Goal: Task Accomplishment & Management: Manage account settings

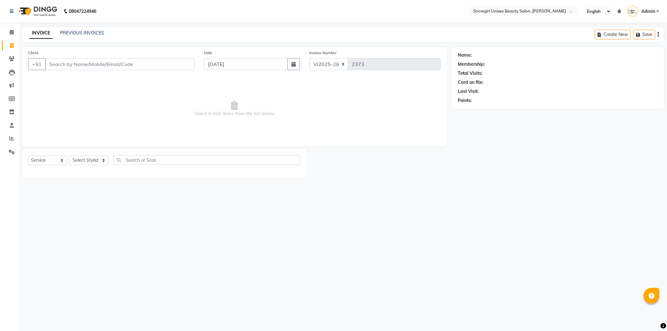
select select "5593"
select select "service"
click at [11, 143] on link "Reports" at bounding box center [9, 138] width 15 height 10
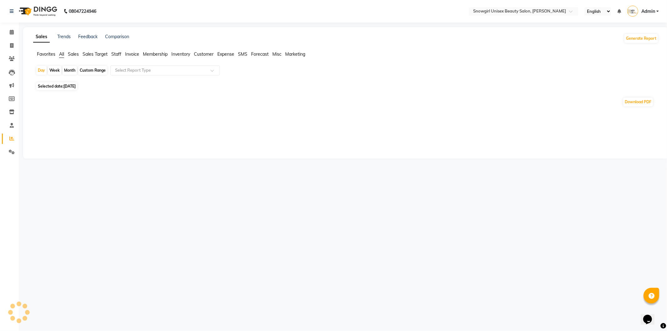
click at [73, 88] on span "Selected date: [DATE]" at bounding box center [56, 86] width 41 height 8
select select "10"
select select "2025"
click at [76, 87] on span "[DATE]" at bounding box center [69, 86] width 12 height 5
select select "10"
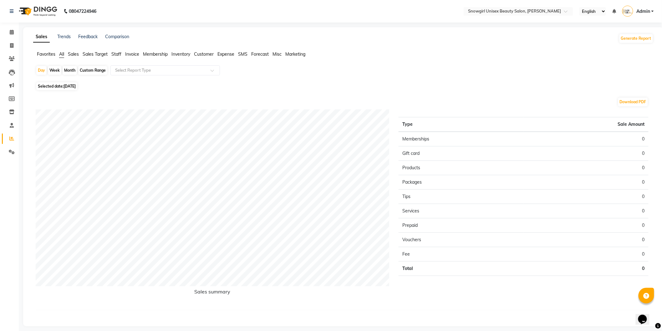
select select "2025"
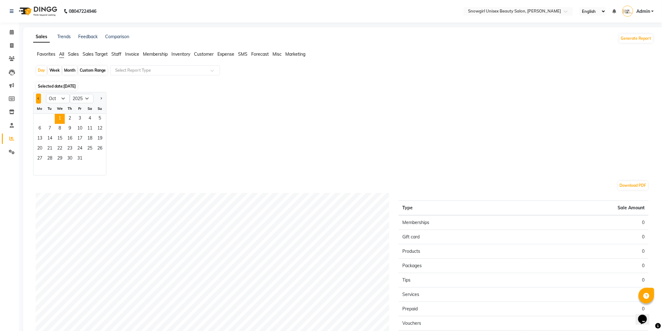
click at [40, 99] on button "Previous month" at bounding box center [38, 98] width 5 height 10
select select "9"
click at [51, 163] on span "30" at bounding box center [50, 159] width 10 height 10
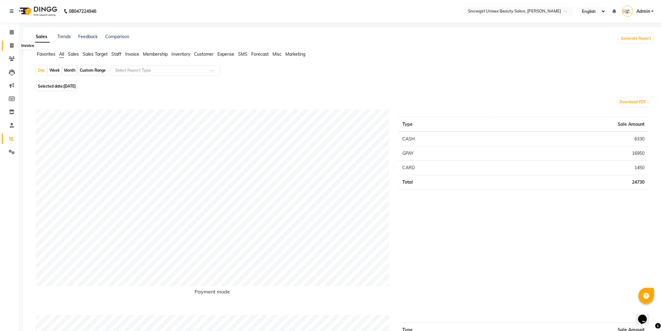
click at [12, 47] on icon at bounding box center [11, 45] width 3 height 5
select select "service"
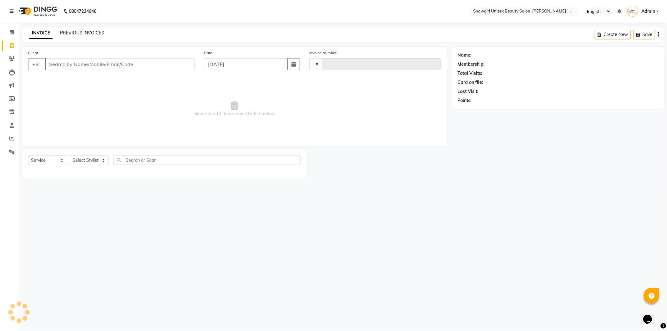
type input "2373"
select select "5593"
click at [78, 31] on link "PREVIOUS INVOICES" at bounding box center [82, 33] width 44 height 6
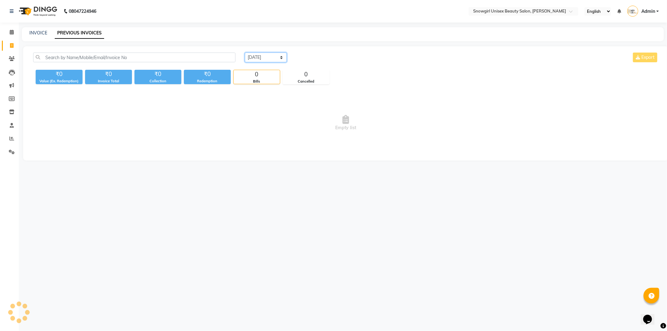
click at [273, 62] on select "[DATE] [DATE] Custom Range" at bounding box center [266, 58] width 42 height 10
select select "[DATE]"
click at [245, 53] on select "[DATE] [DATE] Custom Range" at bounding box center [266, 58] width 42 height 10
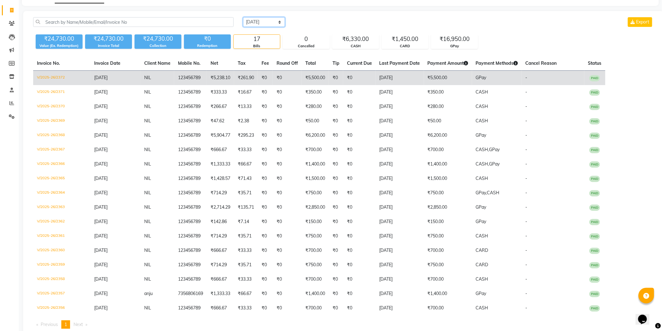
scroll to position [52, 0]
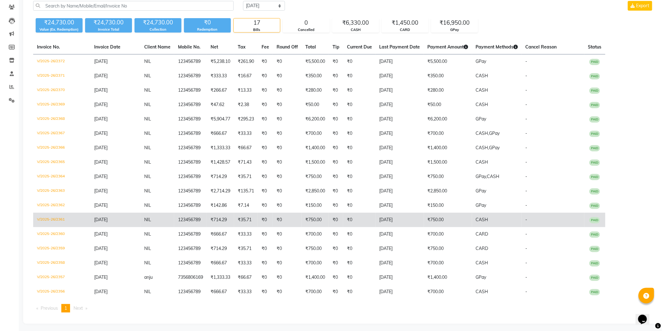
click at [458, 220] on td "₹750.00" at bounding box center [448, 220] width 48 height 14
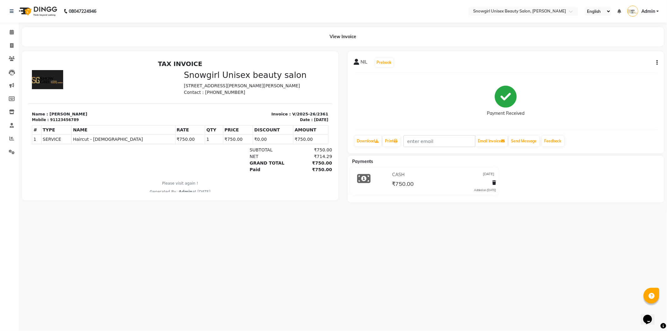
click at [657, 63] on icon "button" at bounding box center [656, 63] width 1 height 0
click at [632, 70] on div "Edit Invoice" at bounding box center [625, 71] width 43 height 8
select select "service"
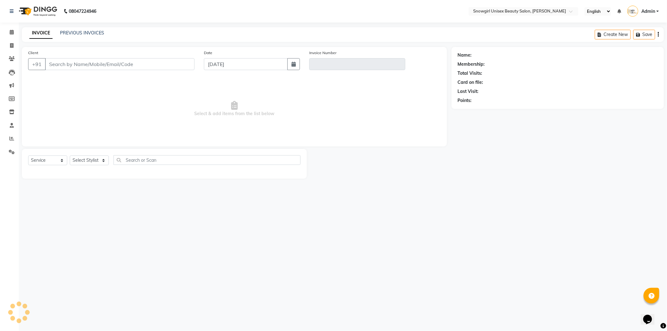
type input "123456789"
type input "V/2025-26/2361"
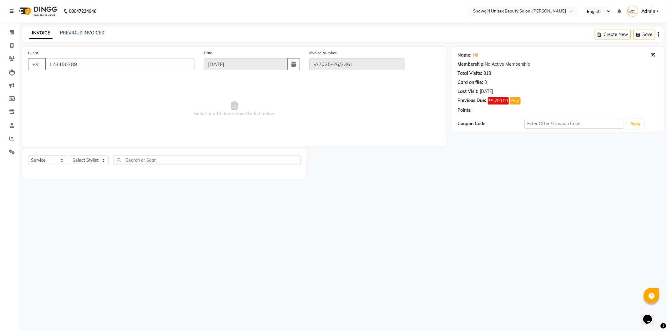
type input "[DATE]"
select select "select"
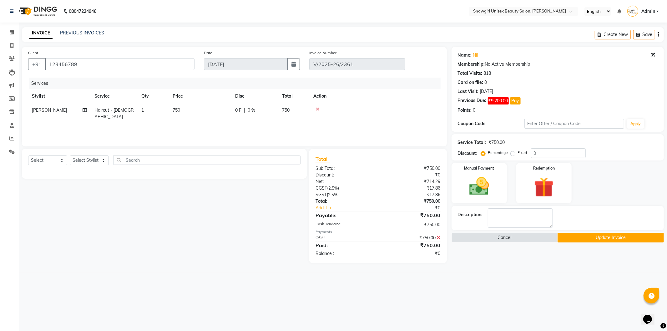
click at [436, 238] on div "₹750.00" at bounding box center [411, 237] width 67 height 7
click at [439, 239] on icon at bounding box center [438, 237] width 3 height 4
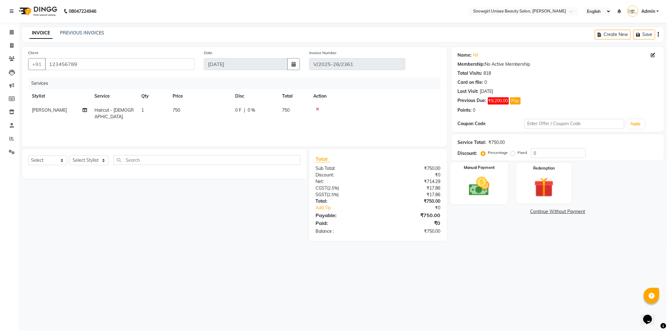
click at [471, 182] on img at bounding box center [478, 186] width 33 height 24
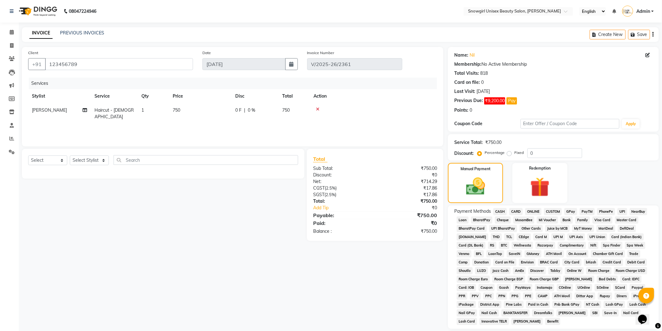
click at [568, 211] on span "GPay" at bounding box center [570, 211] width 13 height 7
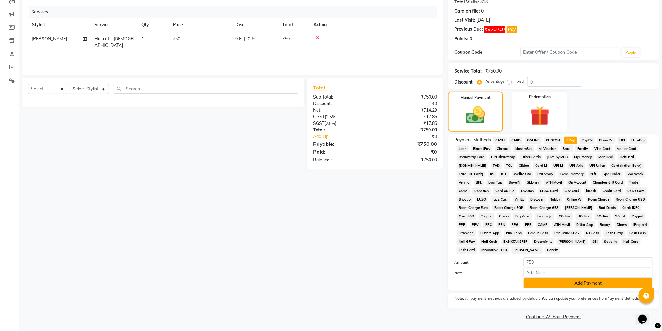
click at [559, 283] on button "Add Payment" at bounding box center [587, 283] width 129 height 10
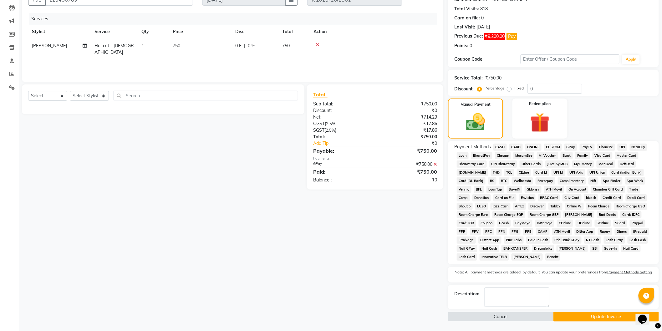
click at [570, 317] on button "Update Invoice" at bounding box center [605, 317] width 105 height 10
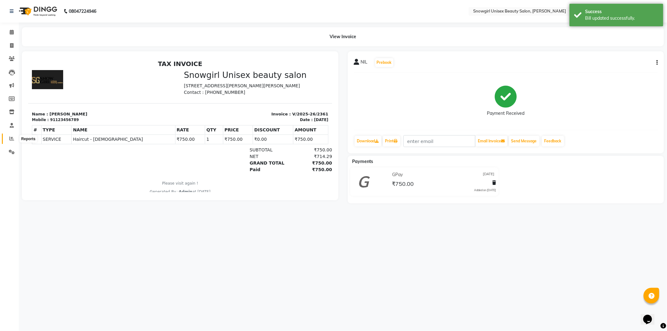
click at [11, 140] on icon at bounding box center [11, 138] width 5 height 5
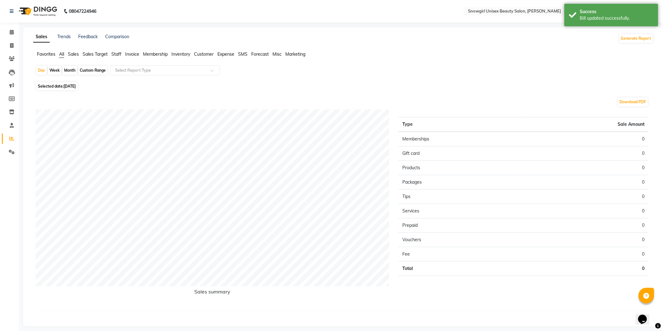
click at [63, 88] on span "Selected date: [DATE]" at bounding box center [56, 86] width 41 height 8
click at [76, 85] on span "[DATE]" at bounding box center [69, 86] width 12 height 5
select select "10"
select select "2025"
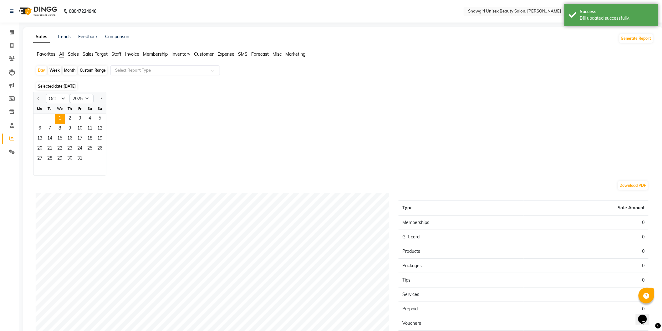
click at [35, 97] on div at bounding box center [39, 98] width 13 height 10
click at [36, 98] on button "Previous month" at bounding box center [38, 98] width 5 height 10
select select "9"
click at [51, 154] on span "30" at bounding box center [50, 159] width 10 height 10
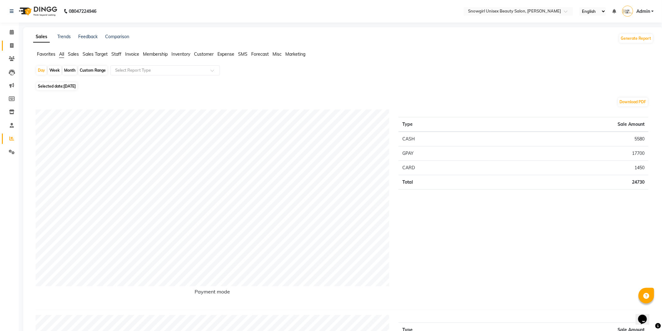
click at [8, 49] on link "Invoice" at bounding box center [9, 46] width 15 height 10
select select "service"
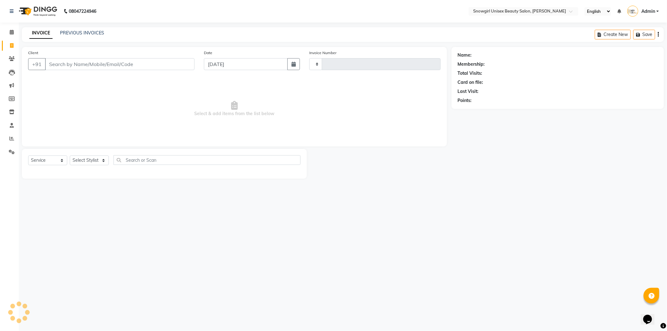
type input "2373"
select select "5593"
click at [13, 47] on icon at bounding box center [11, 45] width 3 height 5
select select "service"
type input "2373"
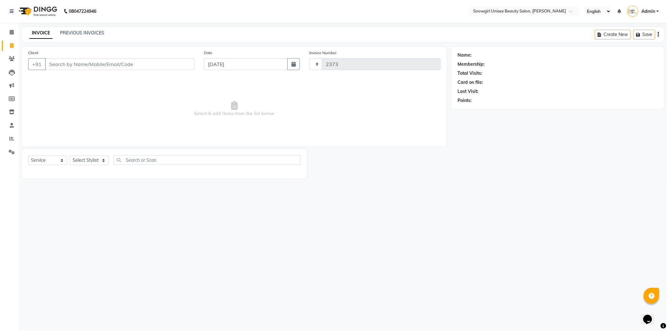
select select "5593"
click at [88, 30] on div "PREVIOUS INVOICES" at bounding box center [82, 33] width 44 height 7
click at [83, 30] on link "PREVIOUS INVOICES" at bounding box center [82, 33] width 44 height 6
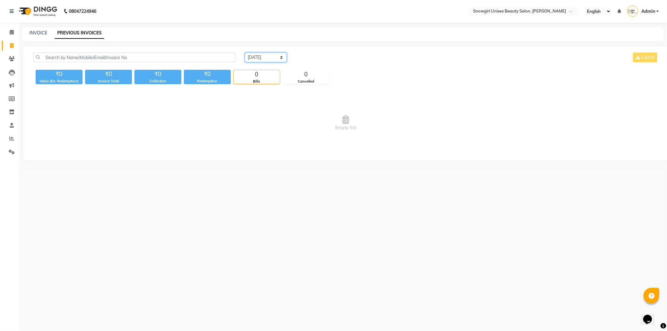
click at [263, 60] on select "[DATE] [DATE] Custom Range" at bounding box center [266, 58] width 42 height 10
select select "[DATE]"
click at [245, 53] on select "[DATE] [DATE] Custom Range" at bounding box center [266, 58] width 42 height 10
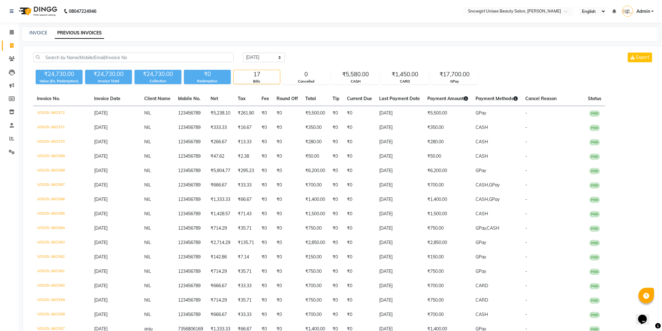
click at [28, 35] on div "INVOICE PREVIOUS INVOICES" at bounding box center [336, 33] width 629 height 7
click at [38, 32] on link "INVOICE" at bounding box center [38, 33] width 18 height 6
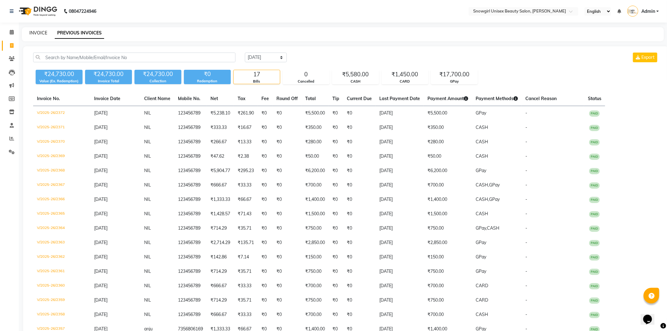
select select "service"
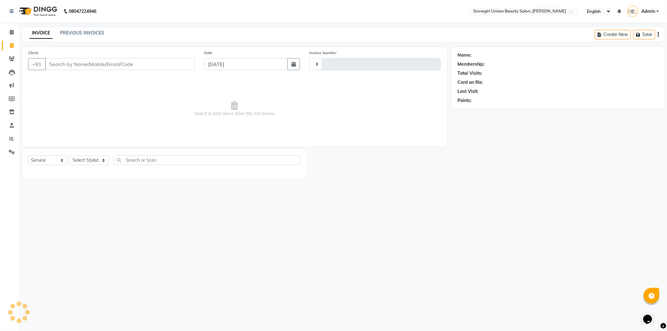
type input "2373"
select select "5593"
click at [66, 61] on input "Client" at bounding box center [119, 64] width 149 height 12
type input "nil"
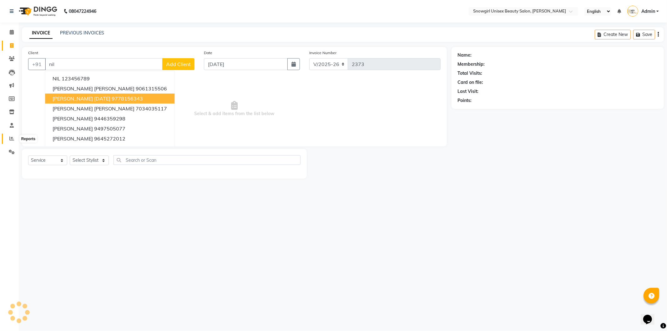
click at [8, 140] on span at bounding box center [11, 138] width 11 height 7
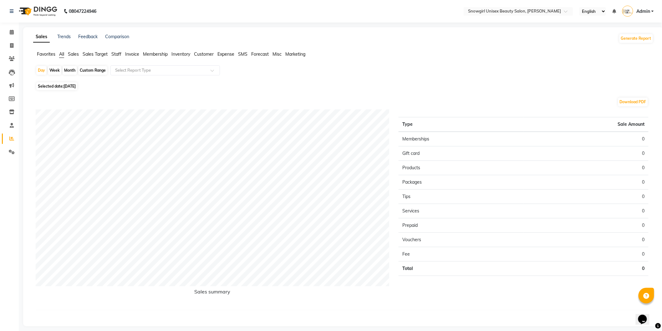
click at [75, 85] on span "[DATE]" at bounding box center [69, 86] width 12 height 5
select select "10"
select select "2025"
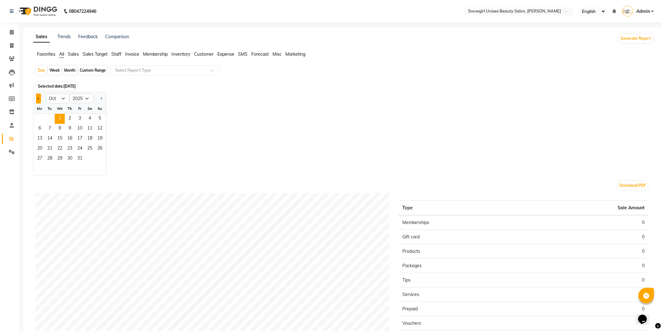
click at [40, 97] on button "Previous month" at bounding box center [38, 98] width 5 height 10
select select "9"
click at [52, 160] on span "30" at bounding box center [50, 159] width 10 height 10
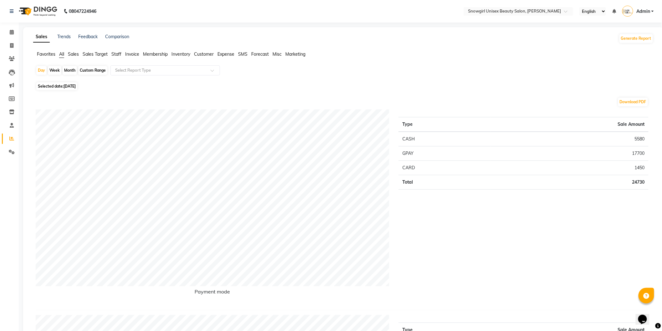
click at [18, 151] on li "Settings" at bounding box center [9, 151] width 19 height 13
click at [15, 152] on span at bounding box center [11, 152] width 11 height 7
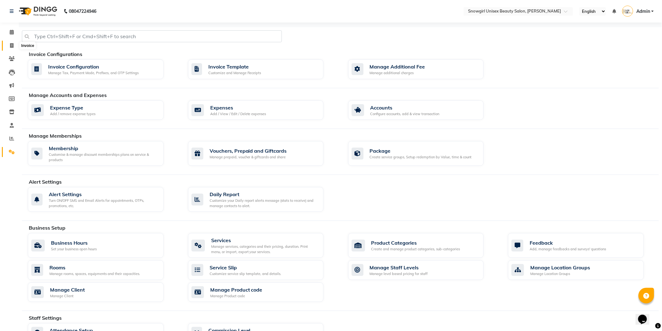
click at [11, 45] on icon at bounding box center [11, 45] width 3 height 5
select select "service"
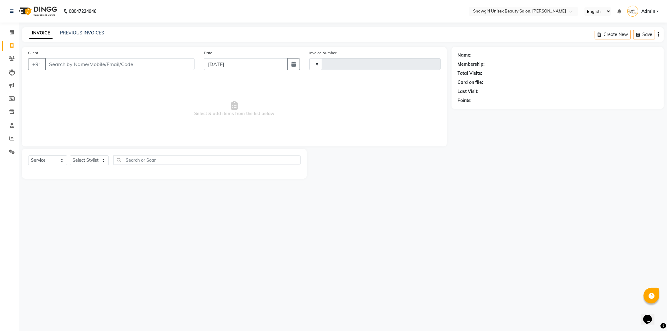
type input "2373"
select select "5593"
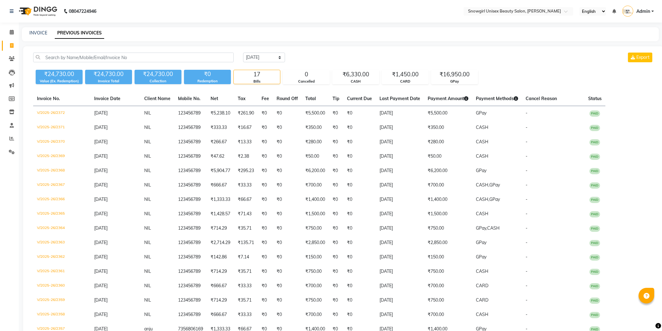
select select "[DATE]"
click at [39, 30] on link "INVOICE" at bounding box center [38, 33] width 18 height 6
select select "service"
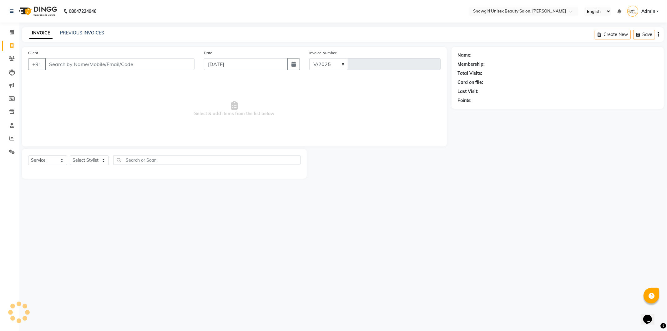
select select "5593"
type input "2373"
click at [85, 58] on input "Client" at bounding box center [119, 64] width 149 height 12
click at [94, 33] on link "PREVIOUS INVOICES" at bounding box center [82, 33] width 44 height 6
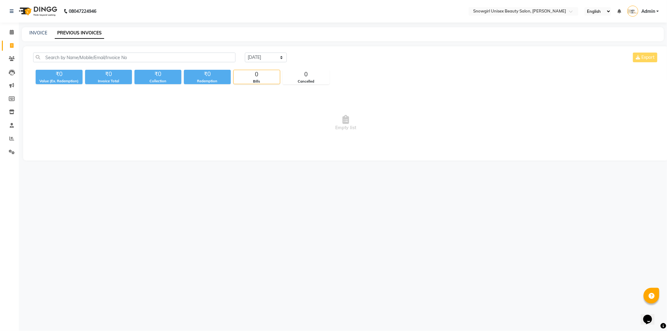
click at [280, 63] on div "Today Yesterday Custom Range Export" at bounding box center [451, 60] width 423 height 15
click at [27, 33] on div "INVOICE PREVIOUS INVOICES" at bounding box center [339, 33] width 634 height 7
click at [41, 32] on link "INVOICE" at bounding box center [38, 33] width 18 height 6
select select "service"
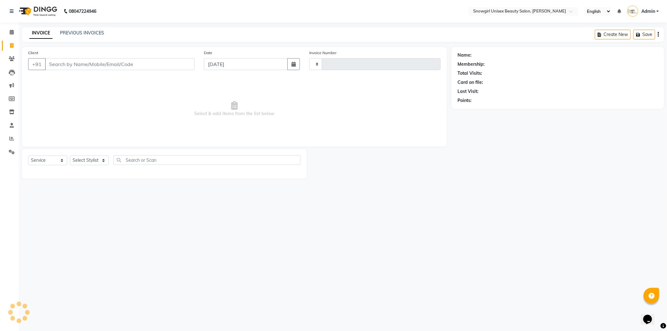
type input "2373"
select select "5593"
click at [81, 64] on input "Client" at bounding box center [119, 64] width 149 height 12
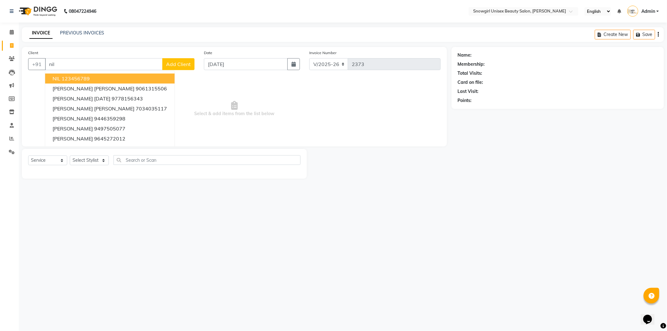
click at [68, 79] on ngb-highlight "123456789" at bounding box center [76, 78] width 28 height 6
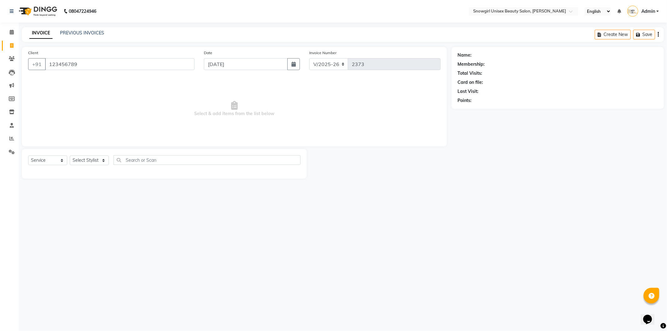
type input "123456789"
click at [98, 164] on select "Select Stylist ANEESH SARMANI ASIF DEVIKA BISWAKARMA FARMAN ALI FELMA ISHU JUBE…" at bounding box center [89, 160] width 39 height 10
select select "39187"
click at [70, 156] on select "Select Stylist ANEESH SARMANI ASIF DEVIKA BISWAKARMA FARMAN ALI FELMA ISHU JUBE…" at bounding box center [89, 160] width 39 height 10
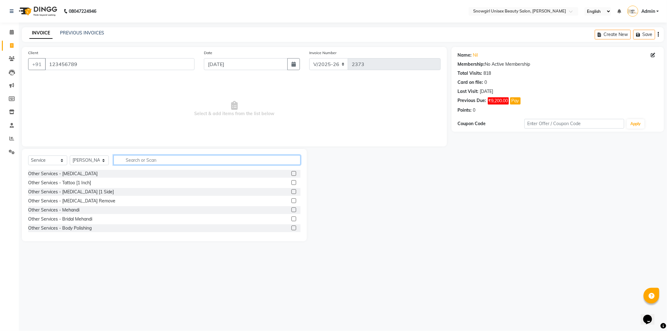
click at [128, 160] on input "text" at bounding box center [206, 160] width 187 height 10
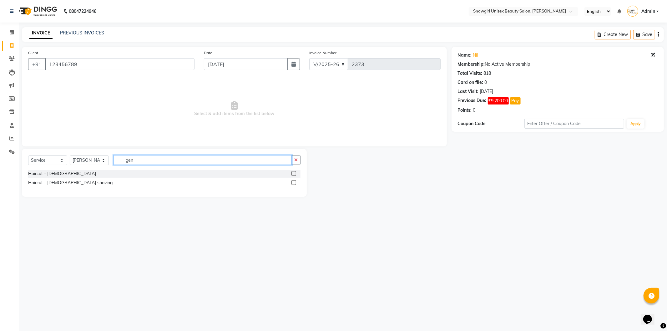
type input "gen"
click at [293, 173] on label at bounding box center [293, 173] width 5 height 5
click at [293, 173] on input "checkbox" at bounding box center [293, 174] width 4 height 4
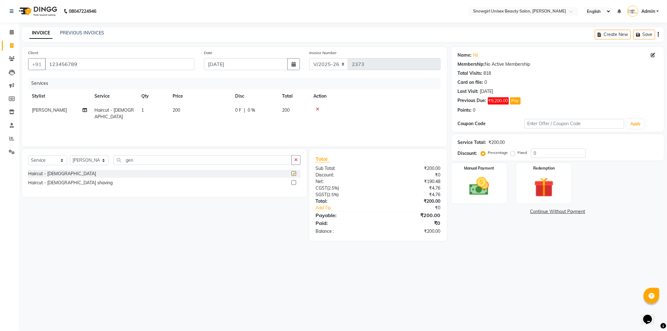
checkbox input "false"
click at [484, 182] on img at bounding box center [478, 186] width 33 height 24
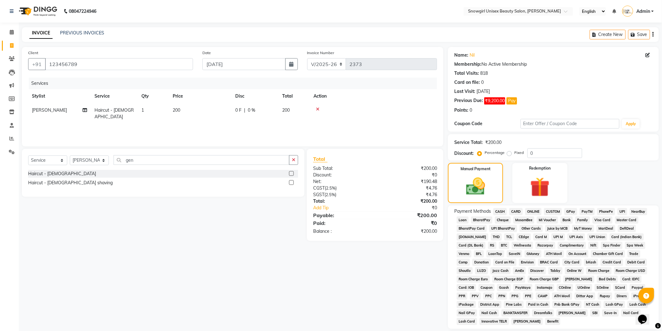
click at [572, 213] on span "GPay" at bounding box center [570, 211] width 13 height 7
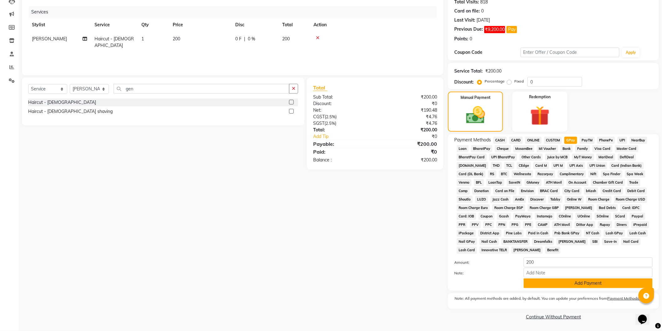
click at [590, 286] on button "Add Payment" at bounding box center [587, 283] width 129 height 10
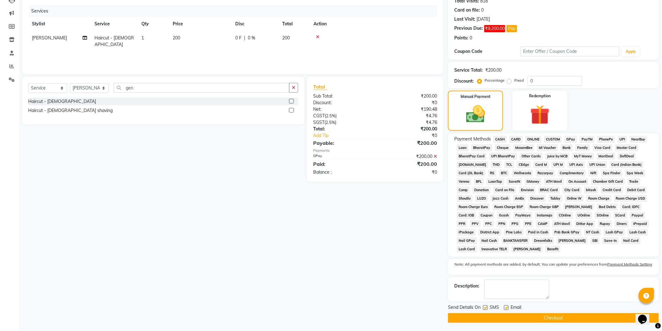
click at [582, 320] on button "Checkout" at bounding box center [553, 318] width 211 height 10
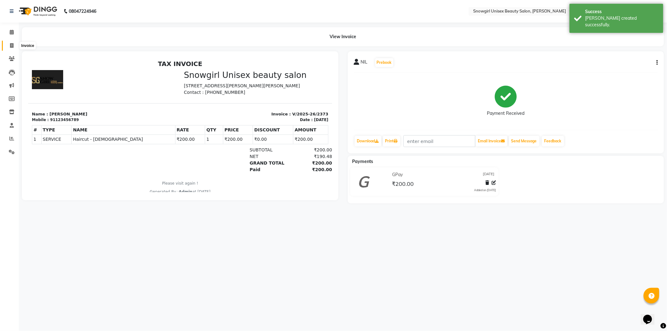
click at [13, 43] on span at bounding box center [11, 45] width 11 height 7
select select "service"
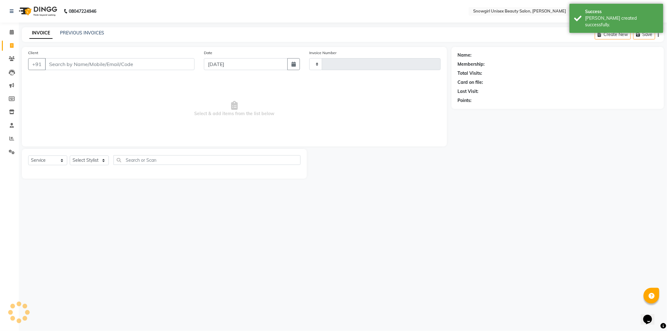
type input "2374"
select select "5593"
click at [13, 149] on span at bounding box center [11, 152] width 11 height 7
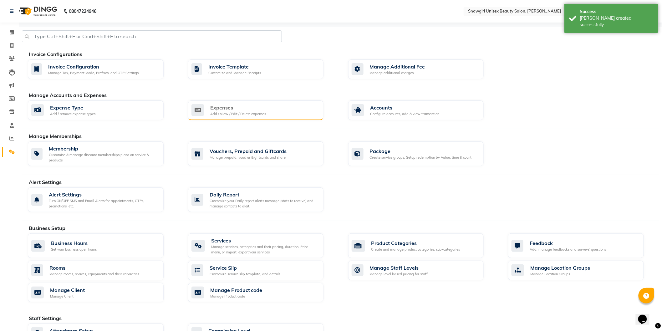
click at [212, 113] on div "Add / View / Edit / Delete expenses" at bounding box center [238, 113] width 56 height 5
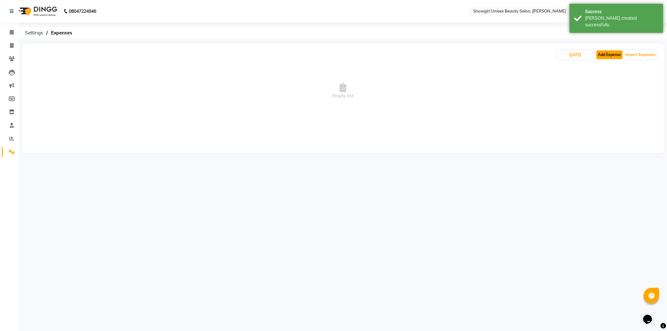
click at [618, 53] on button "Add Expense" at bounding box center [609, 54] width 26 height 9
select select "1"
select select "4529"
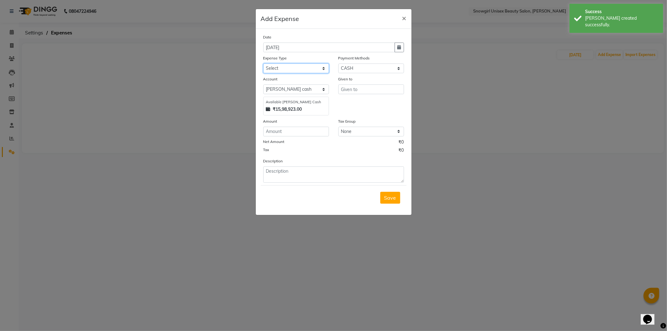
click at [302, 72] on select "Select Advance Salary Bank charges Car maintenance Cash transfer to bank Cash t…" at bounding box center [296, 68] width 66 height 10
select select "14358"
click at [263, 63] on select "Select Advance Salary Bank charges Car maintenance Cash transfer to bank Cash t…" at bounding box center [296, 68] width 66 height 10
click at [271, 131] on input "number" at bounding box center [296, 132] width 66 height 10
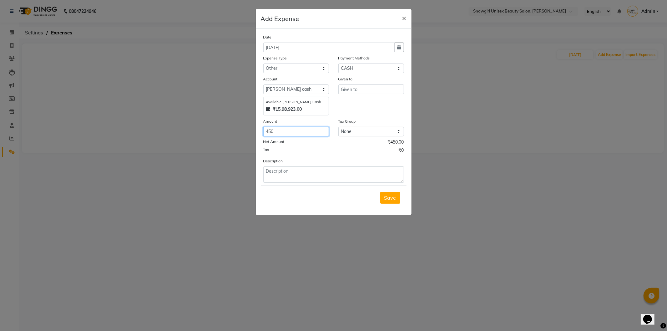
type input "450"
click at [346, 85] on input "text" at bounding box center [371, 89] width 66 height 10
click at [348, 88] on input "text" at bounding box center [371, 89] width 66 height 10
type input "staff"
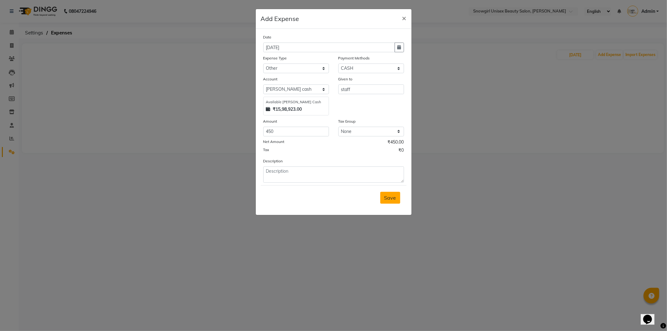
click at [388, 199] on span "Save" at bounding box center [390, 197] width 12 height 6
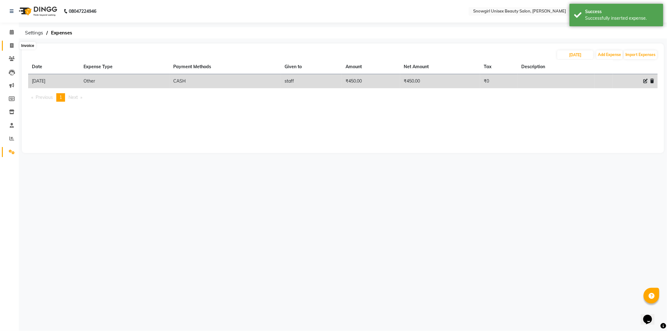
click at [13, 46] on icon at bounding box center [11, 45] width 3 height 5
select select "service"
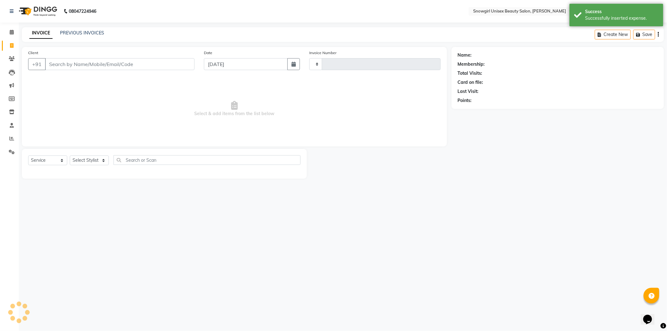
type input "2374"
select select "5593"
